Goal: Find specific page/section: Find specific page/section

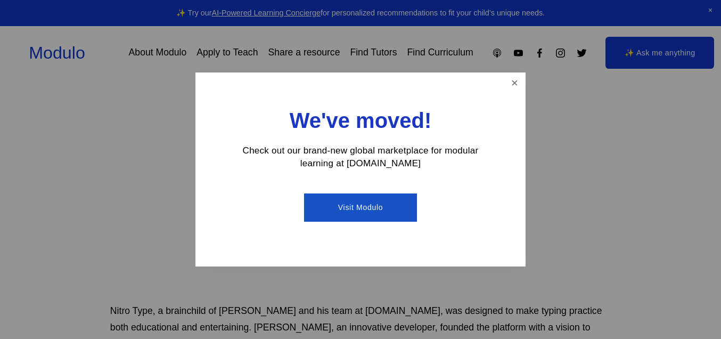
scroll to position [191, 5]
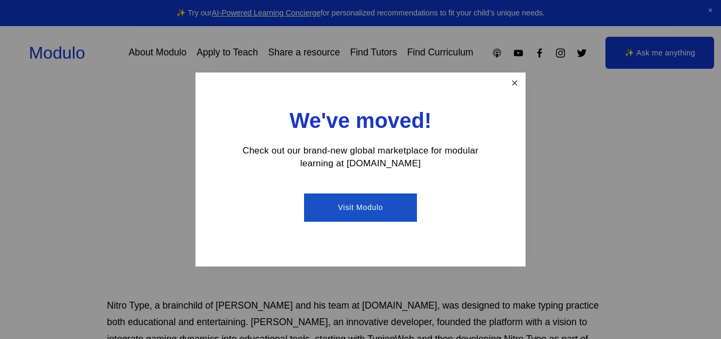
click at [510, 77] on link "Close" at bounding box center [515, 83] width 19 height 19
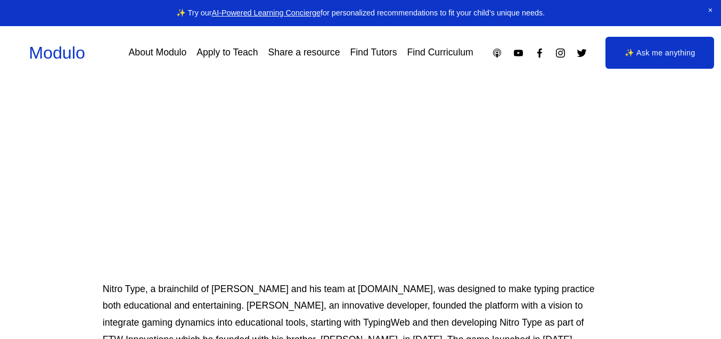
scroll to position [208, 10]
click at [352, 40] on div "Modulo About Modulo Apply to Teach Share a resource Find Tutors Find Curriculum" at bounding box center [361, 53] width 664 height 32
click at [352, 44] on link "Find Tutors" at bounding box center [373, 53] width 47 height 19
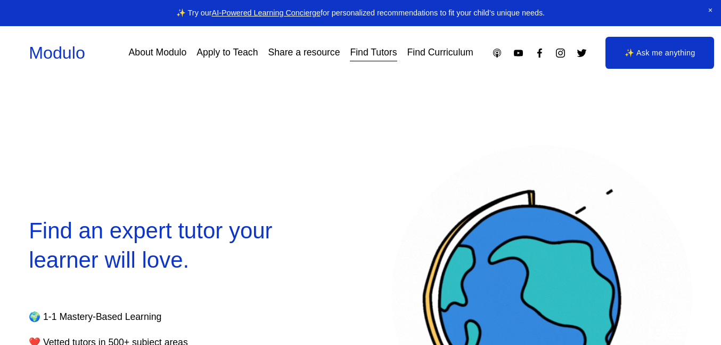
select select "**"
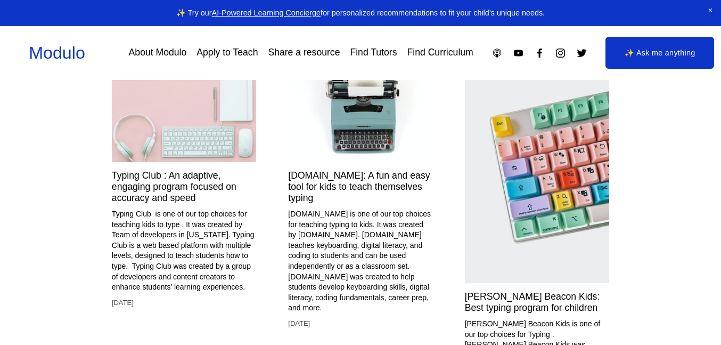
scroll to position [3682, 0]
